Goal: Transaction & Acquisition: Purchase product/service

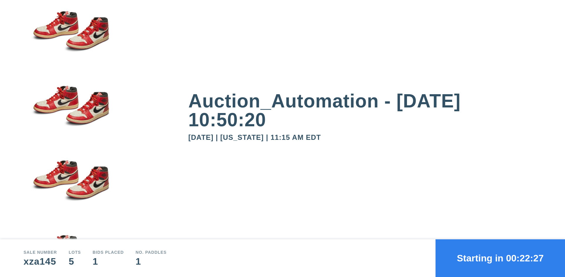
click at [500, 258] on button "Starting in 00:22:27" at bounding box center [499, 258] width 129 height 38
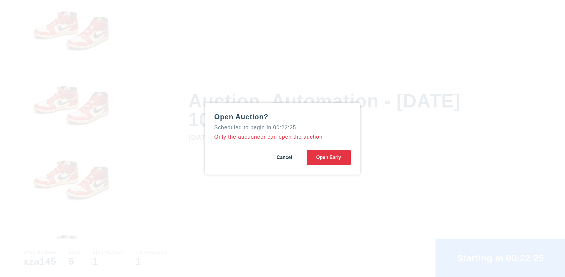
click at [328, 157] on button "Open Early" at bounding box center [328, 157] width 44 height 15
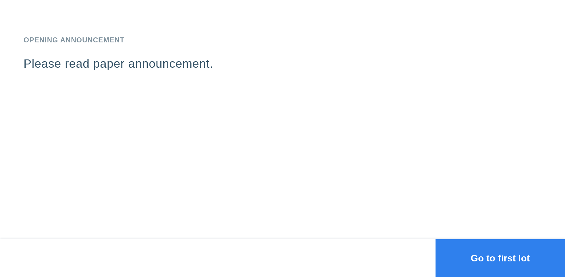
click at [500, 258] on button "Go to first lot" at bounding box center [499, 258] width 129 height 38
